Goal: Navigation & Orientation: Find specific page/section

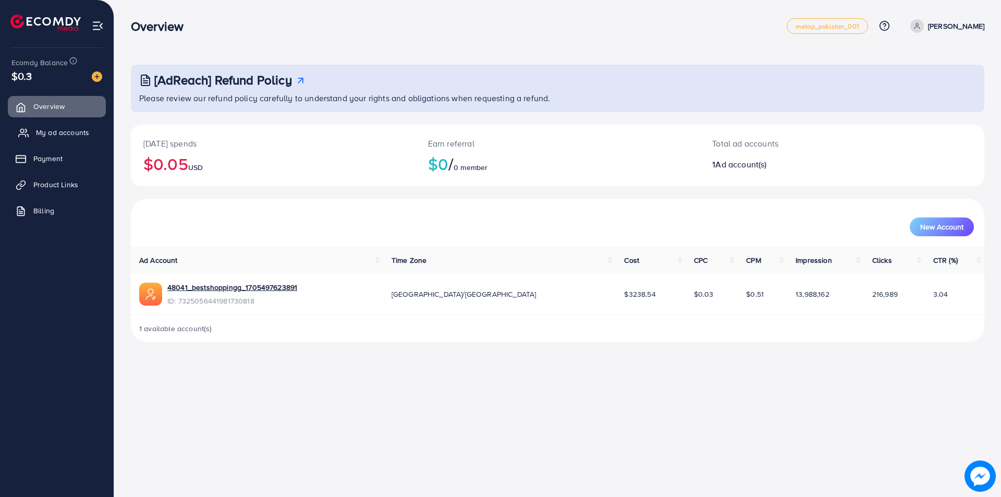
click at [56, 137] on span "My ad accounts" at bounding box center [62, 132] width 53 height 10
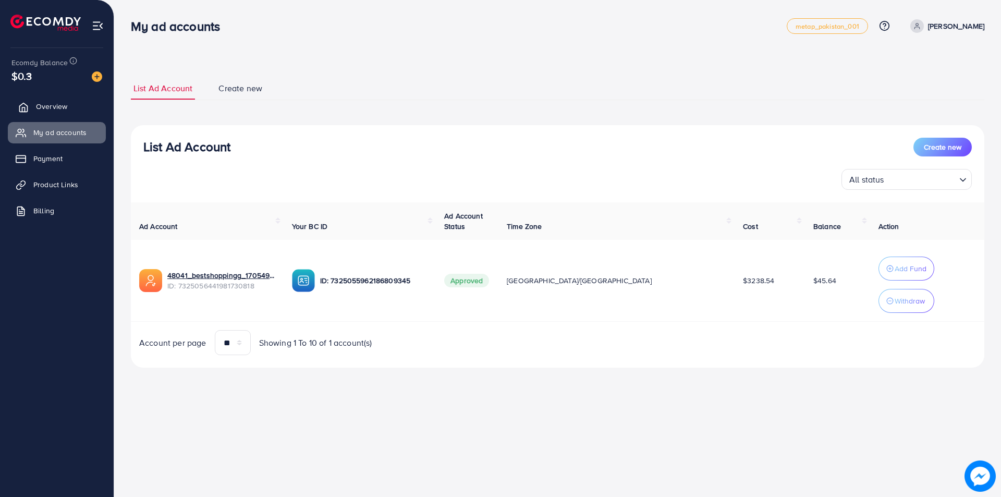
click at [49, 112] on link "Overview" at bounding box center [57, 106] width 98 height 21
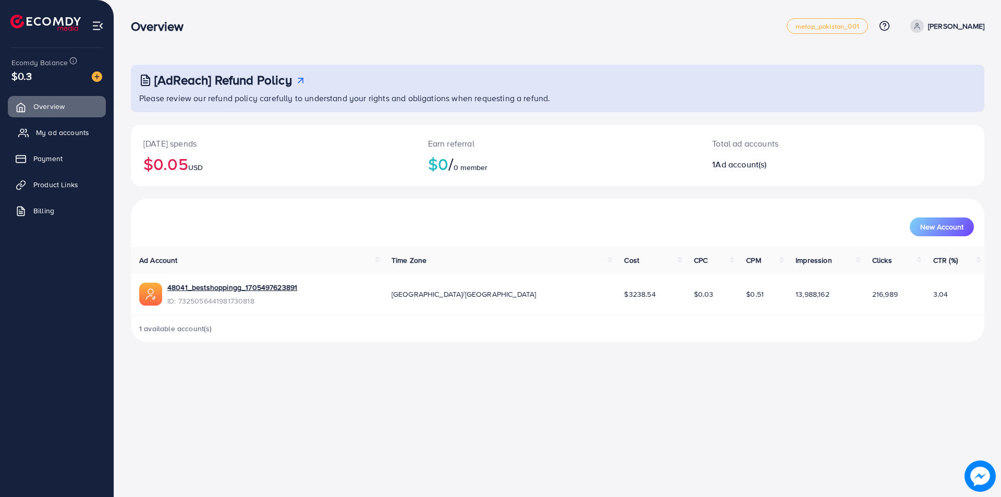
click at [46, 127] on link "My ad accounts" at bounding box center [57, 132] width 98 height 21
